Goal: Find specific page/section: Find specific page/section

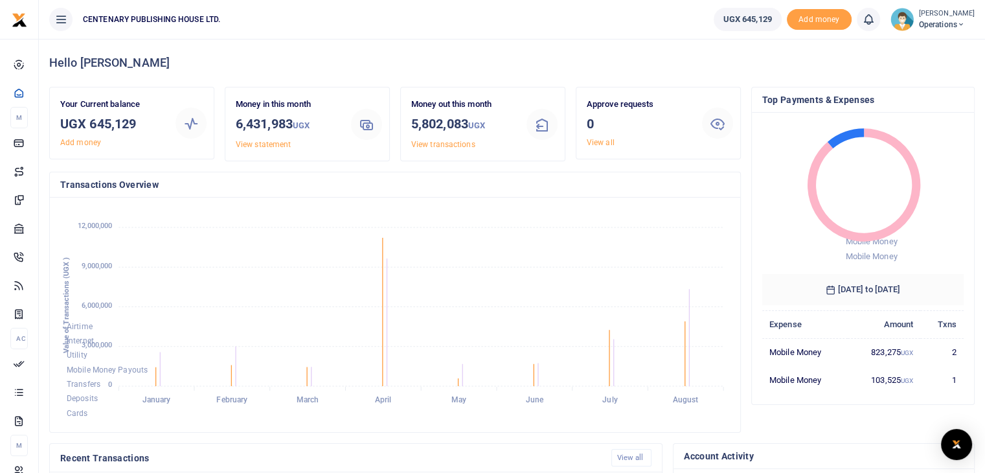
scroll to position [298, 0]
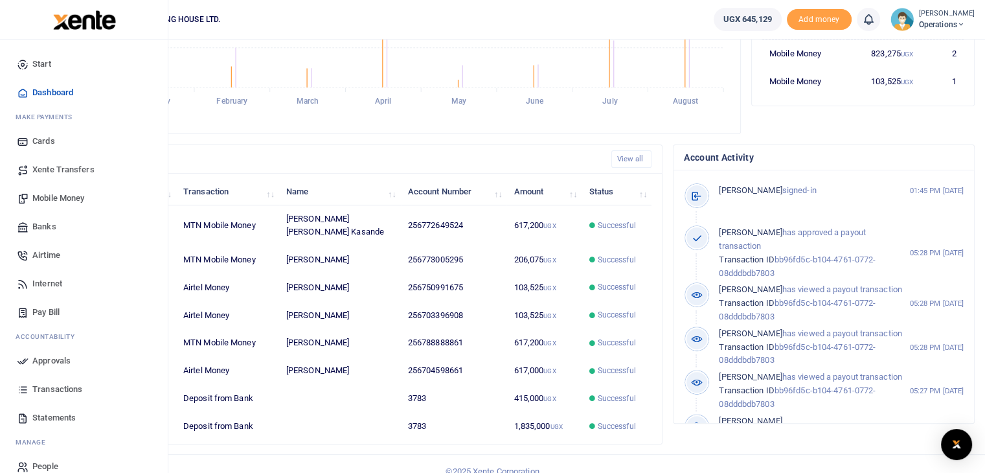
click at [66, 385] on span "Transactions" at bounding box center [57, 389] width 50 height 13
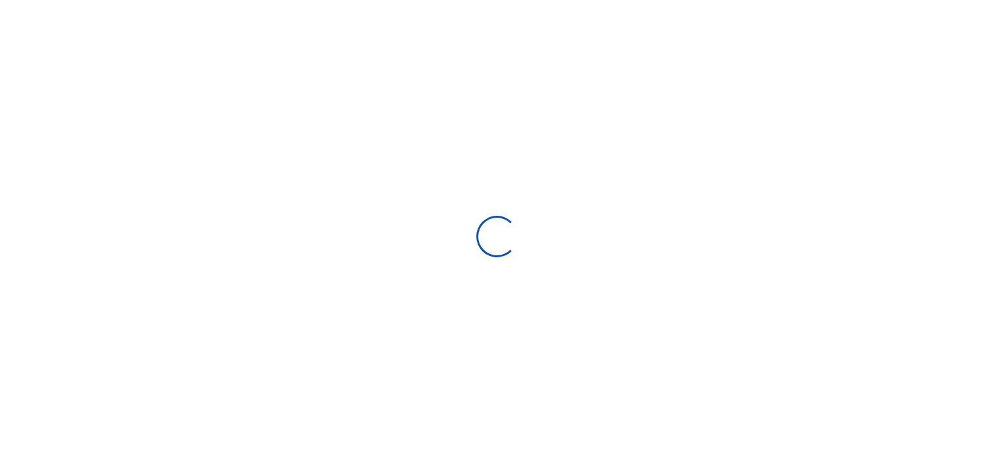
select select
type input "[DATE] - [DATE]"
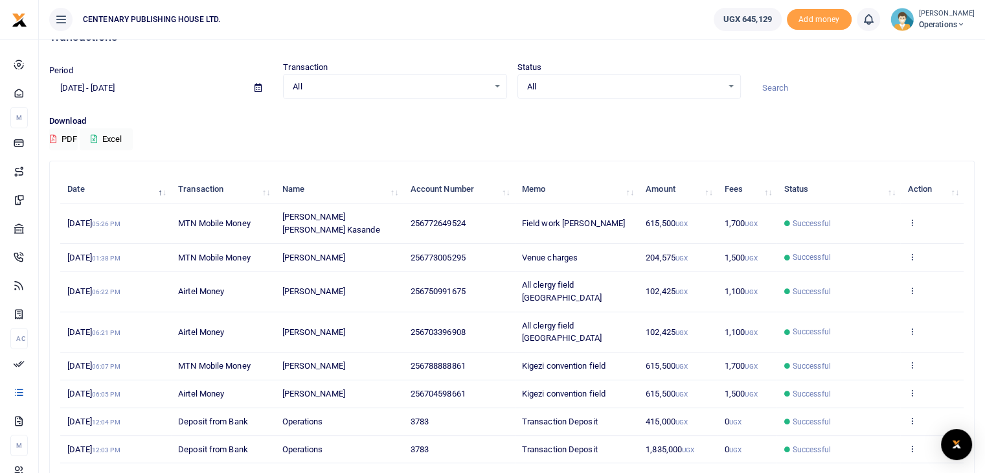
scroll to position [121, 0]
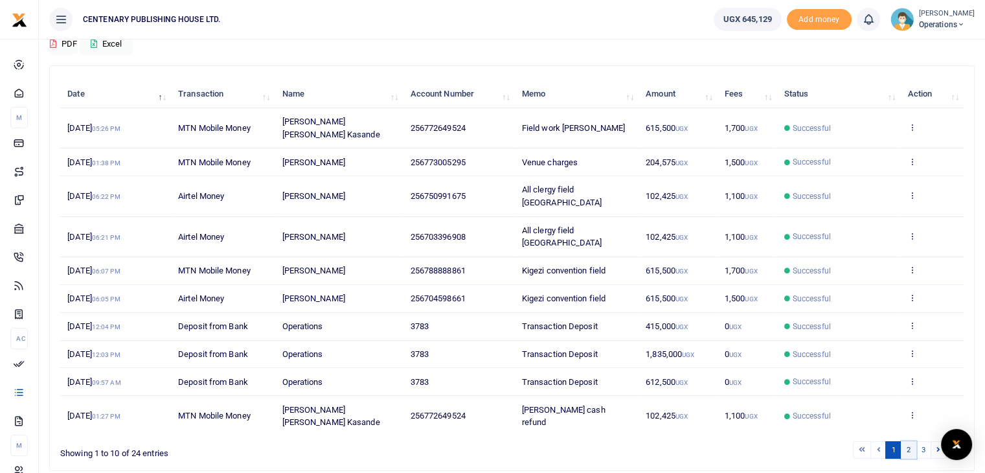
click at [909, 441] on link "2" at bounding box center [908, 449] width 16 height 17
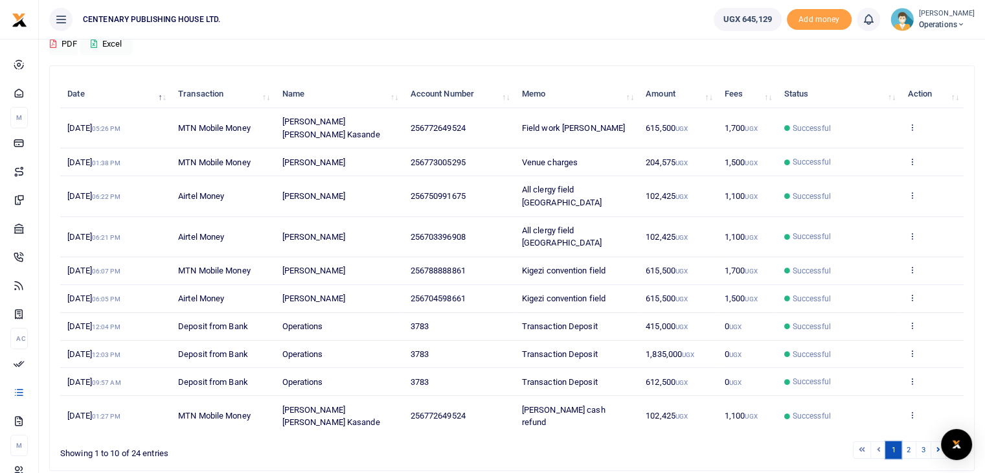
scroll to position [0, 0]
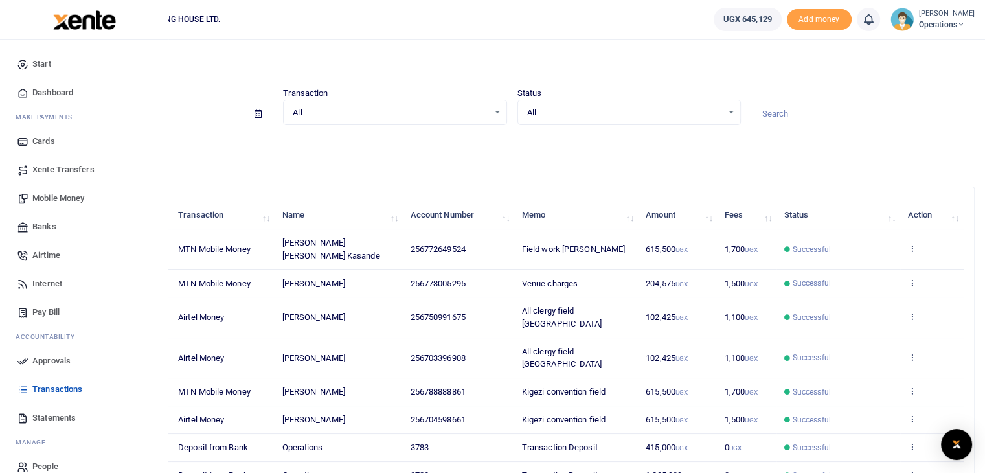
click at [71, 89] on span "Dashboard" at bounding box center [52, 92] width 41 height 13
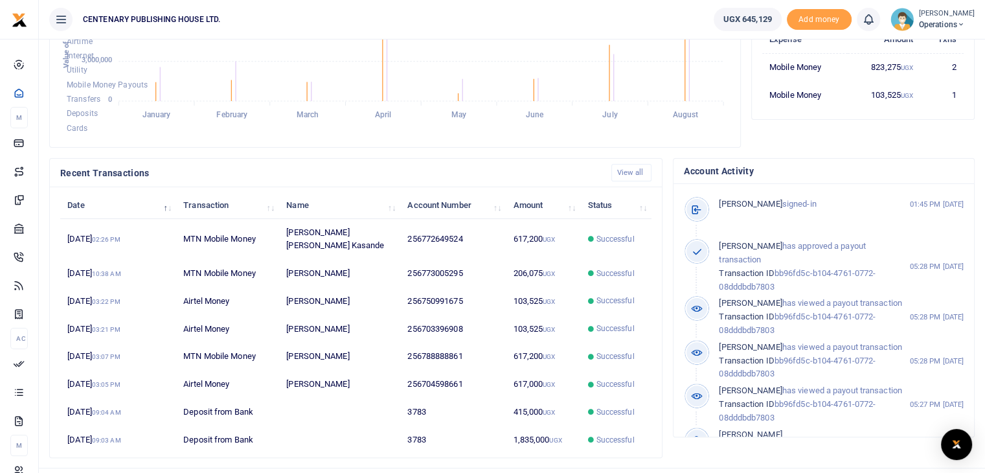
scroll to position [298, 0]
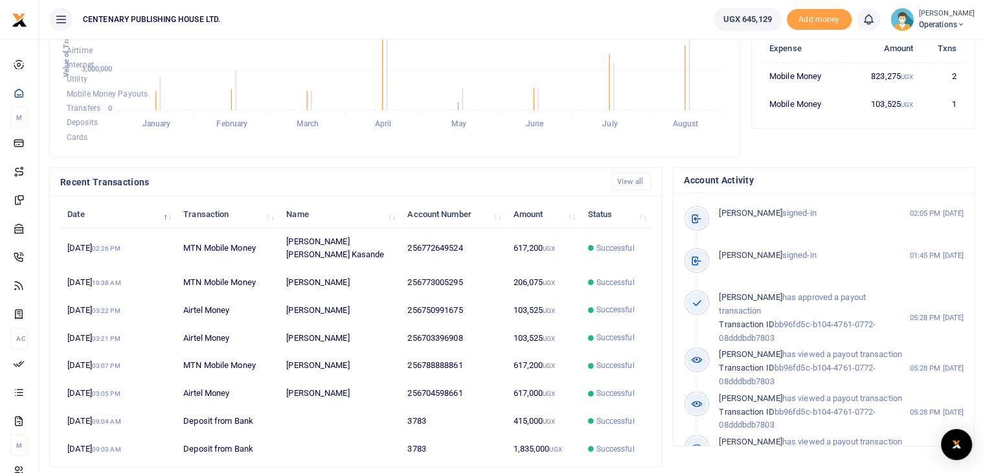
scroll to position [298, 0]
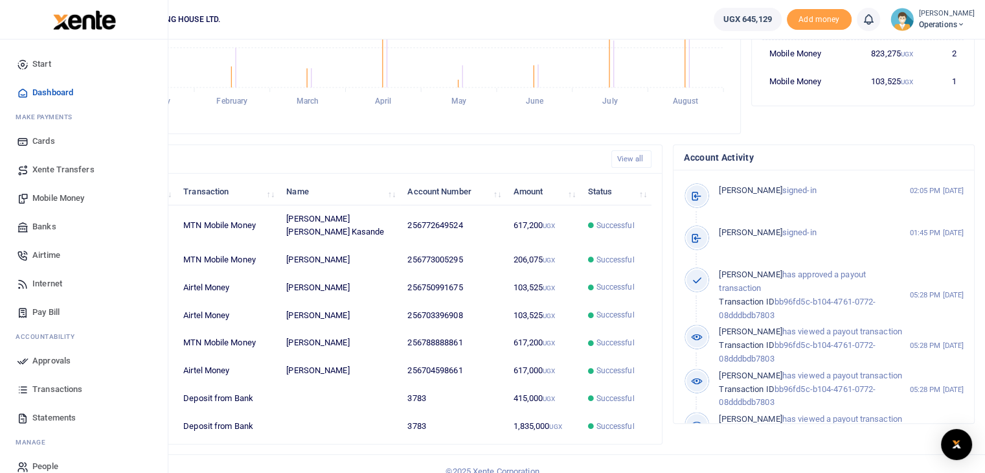
click at [61, 391] on span "Transactions" at bounding box center [57, 389] width 50 height 13
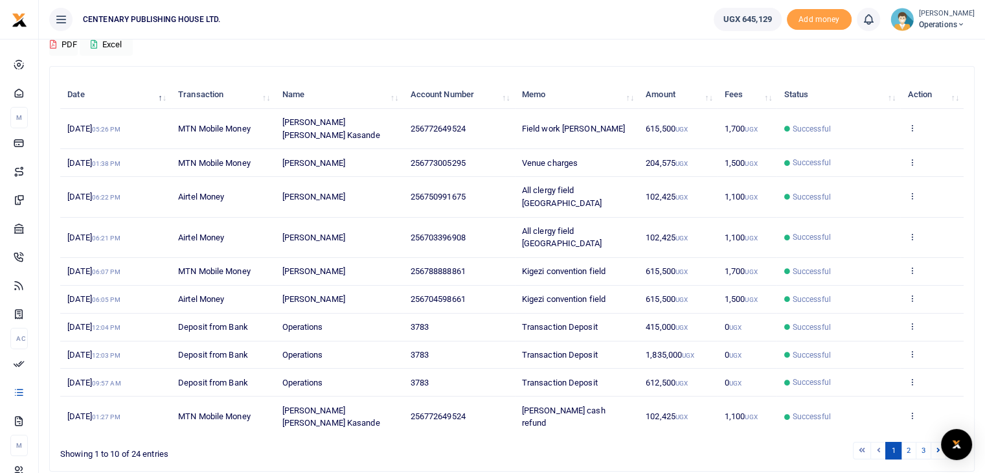
scroll to position [121, 0]
click at [910, 441] on link "2" at bounding box center [908, 449] width 16 height 17
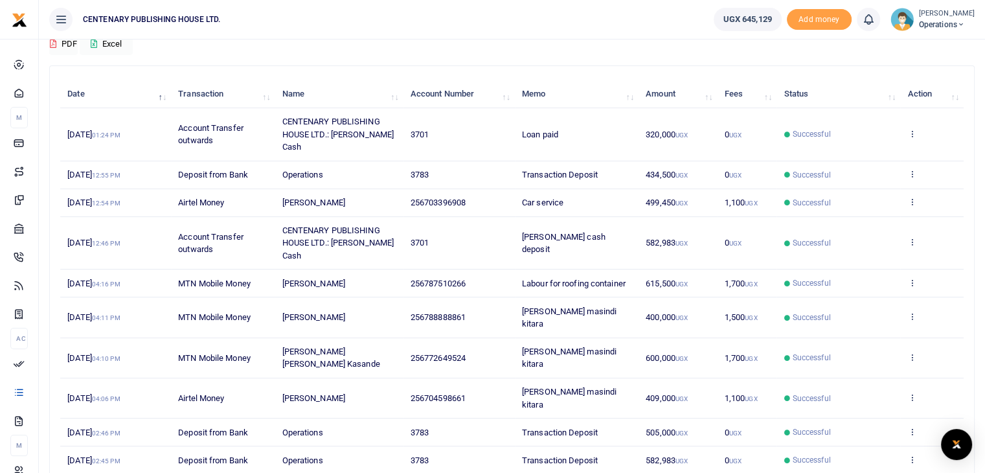
scroll to position [146, 0]
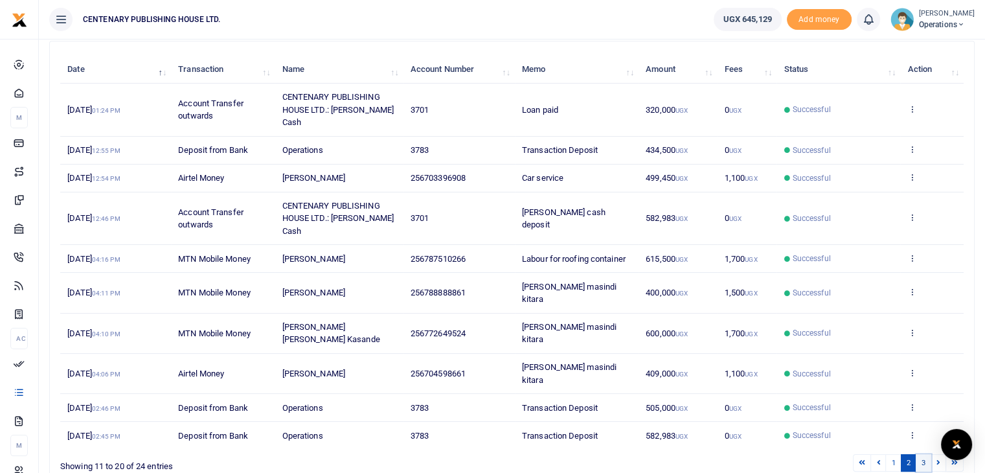
click at [922, 454] on link "3" at bounding box center [923, 462] width 16 height 17
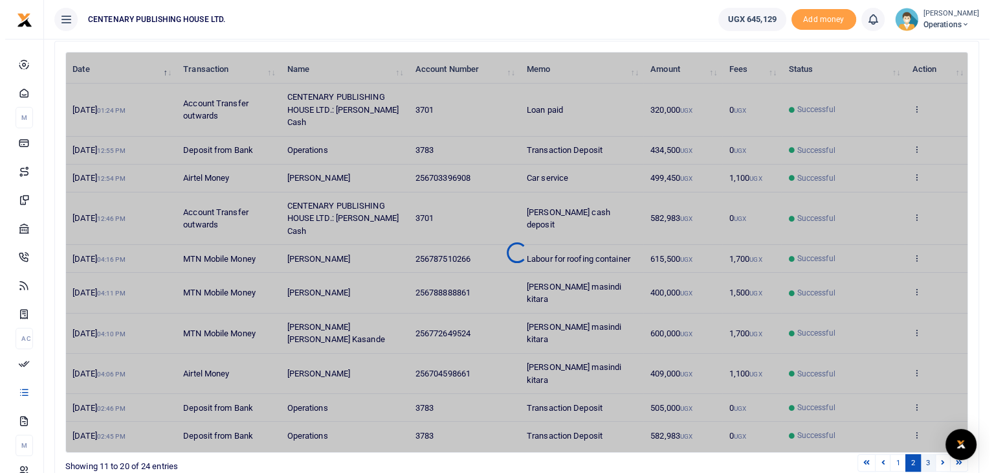
scroll to position [0, 0]
